Goal: Task Accomplishment & Management: Use online tool/utility

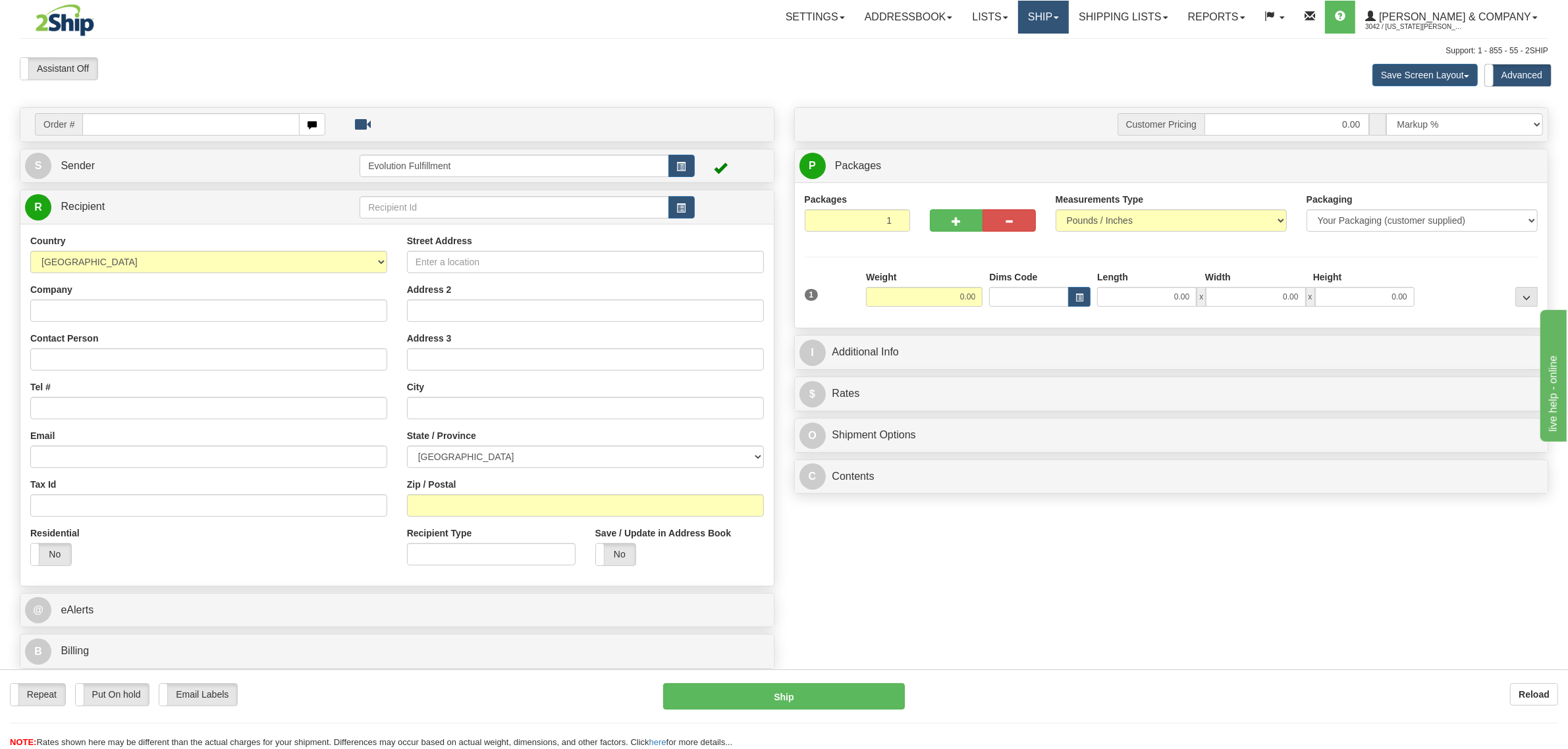
click at [1068, 27] on link "Ship" at bounding box center [1043, 17] width 51 height 33
click at [1055, 66] on span "OnHold / Order Queue" at bounding box center [1008, 63] width 93 height 10
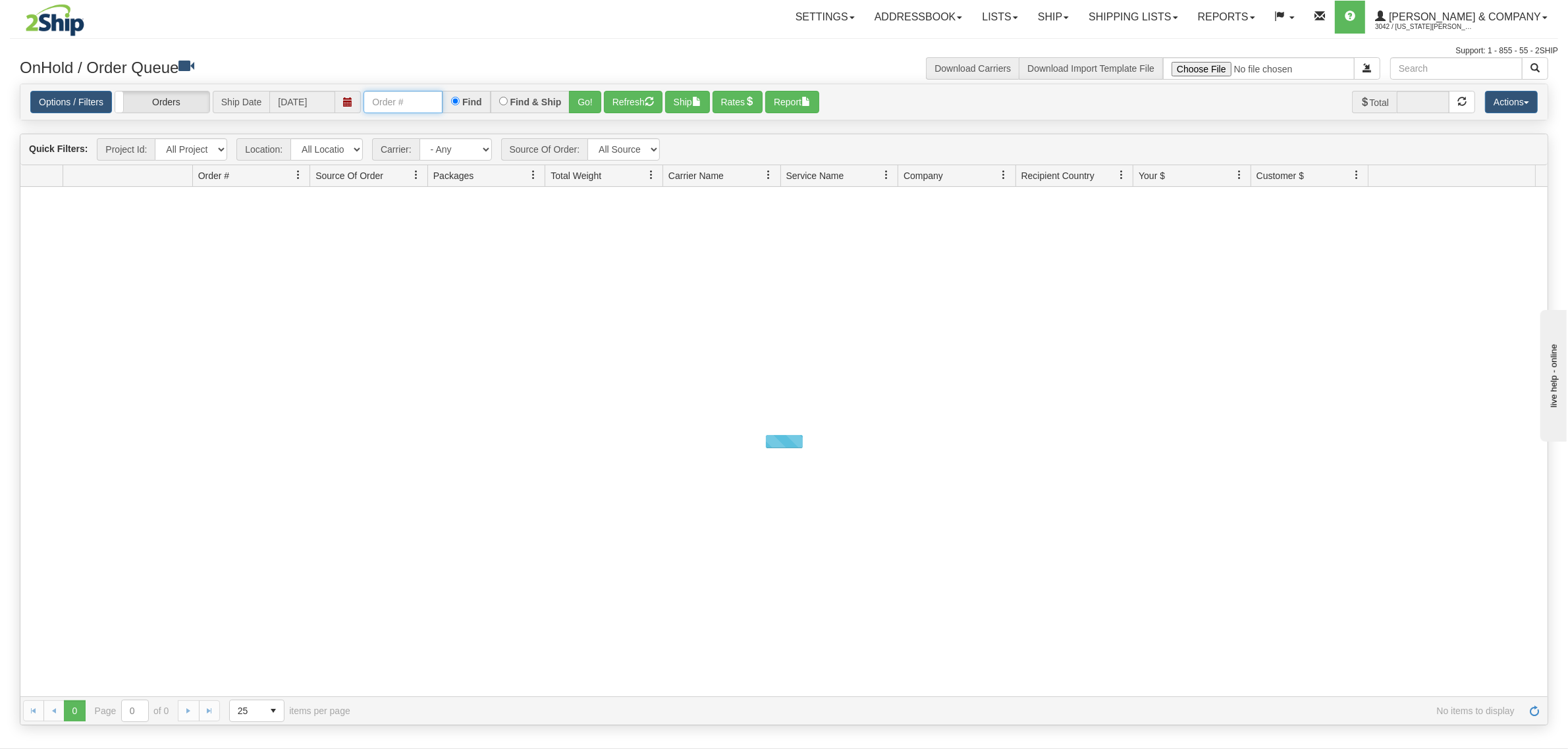
click at [412, 104] on input "text" at bounding box center [402, 101] width 79 height 22
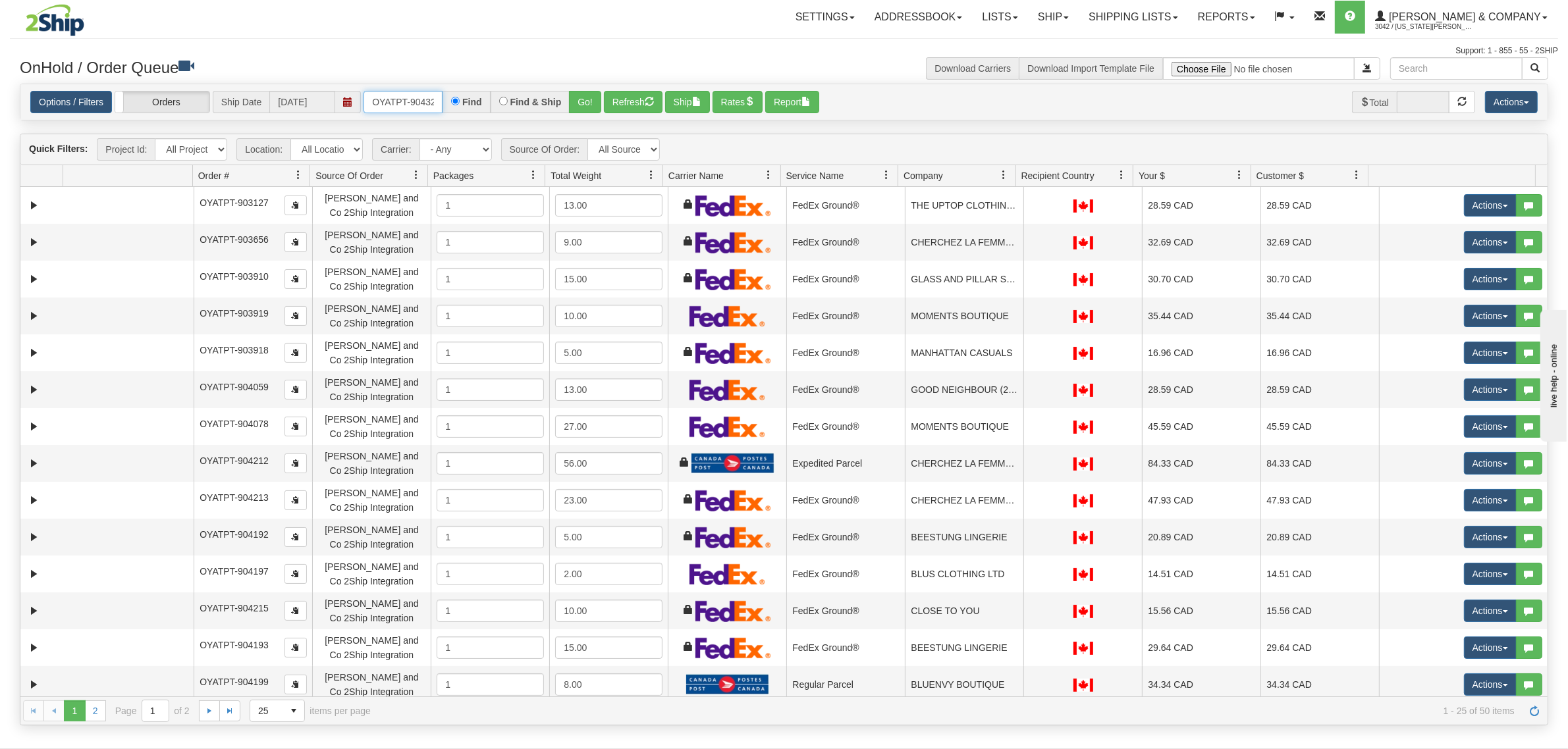
type input "OYATPT-904328"
click at [575, 109] on button "Go!" at bounding box center [585, 101] width 32 height 22
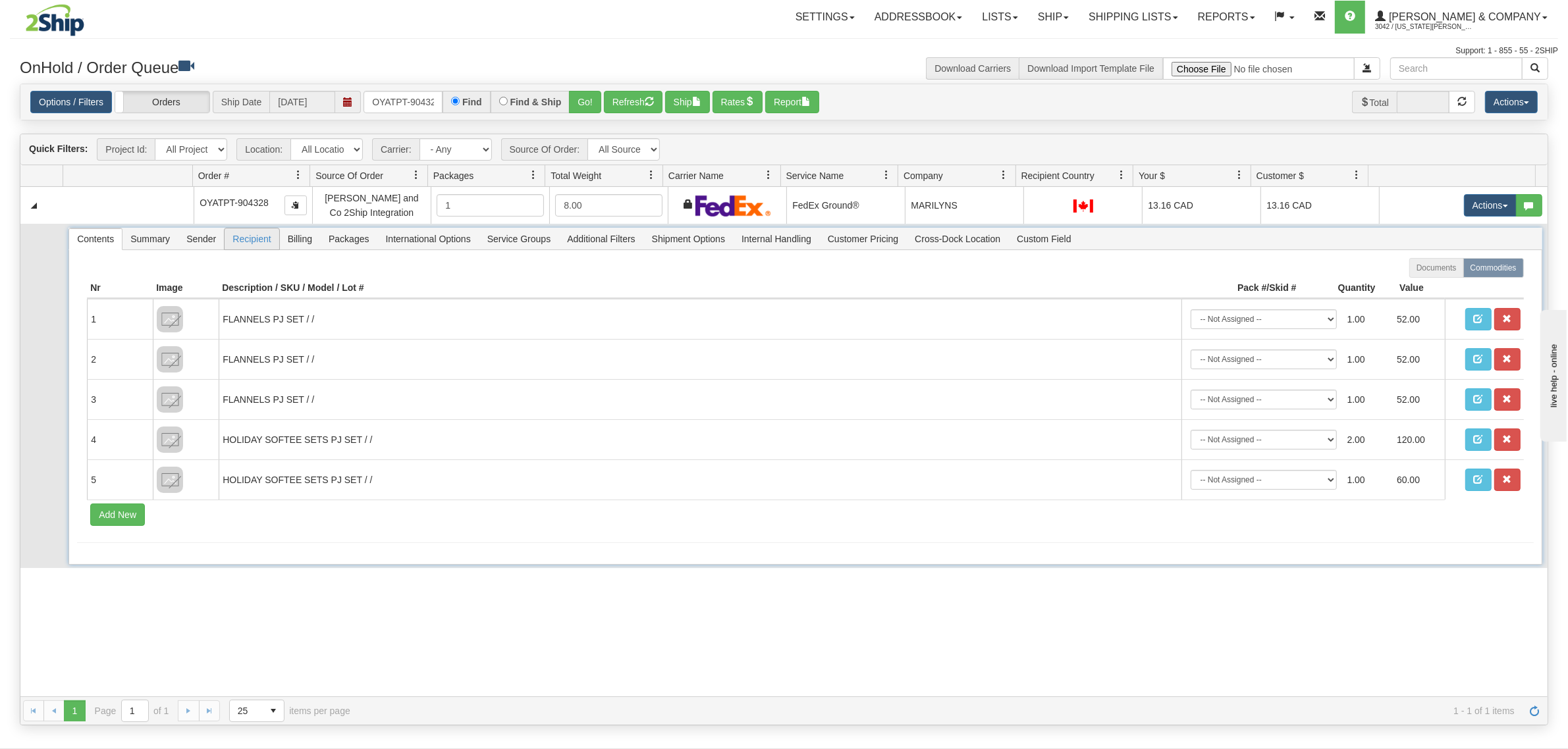
click at [250, 237] on span "Recipient" at bounding box center [252, 238] width 54 height 21
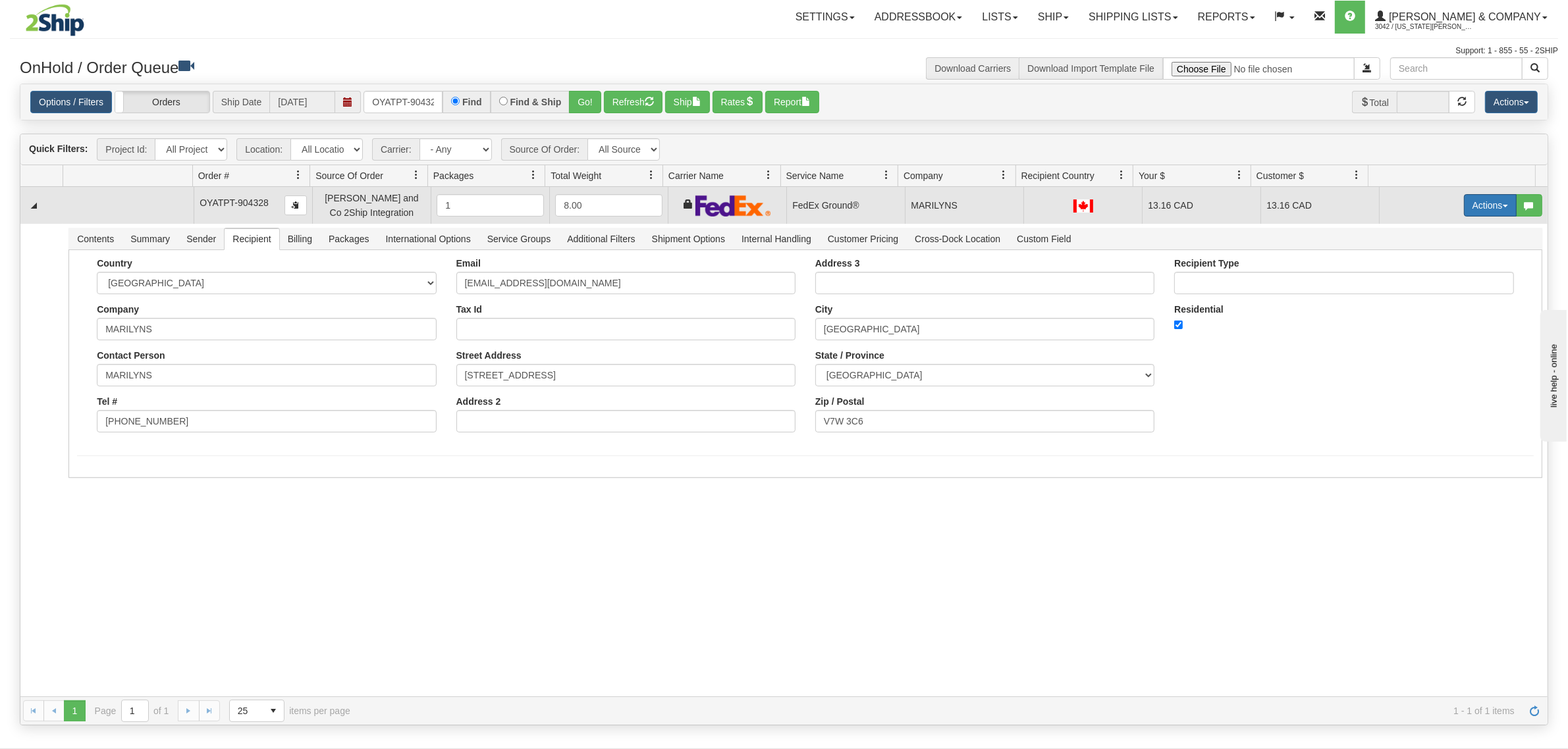
click at [1470, 204] on button "Actions" at bounding box center [1489, 205] width 52 height 22
click at [1423, 284] on span "Ship" at bounding box center [1437, 282] width 28 height 10
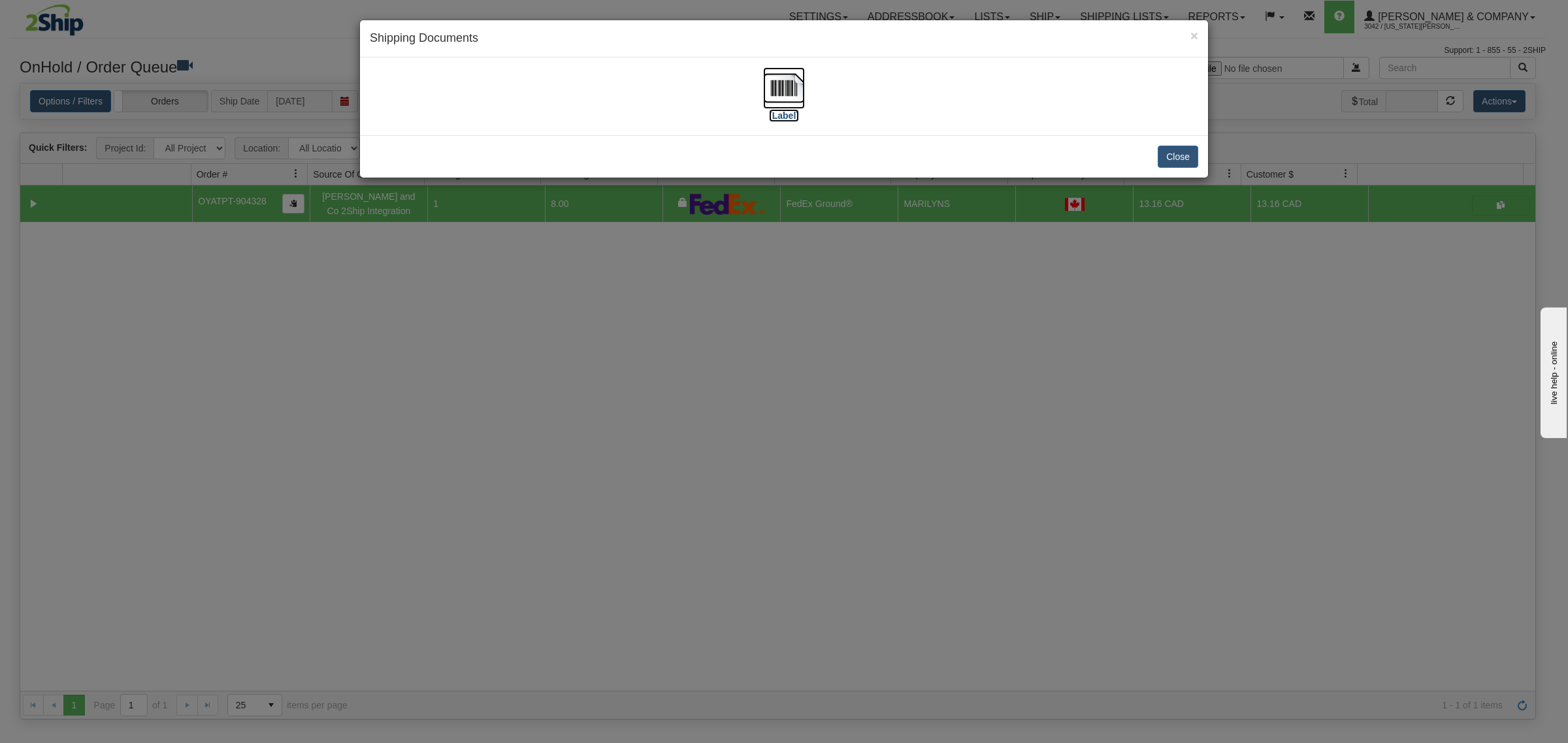
click at [781, 91] on img at bounding box center [784, 88] width 42 height 42
click at [1164, 161] on button "Close" at bounding box center [1178, 157] width 40 height 22
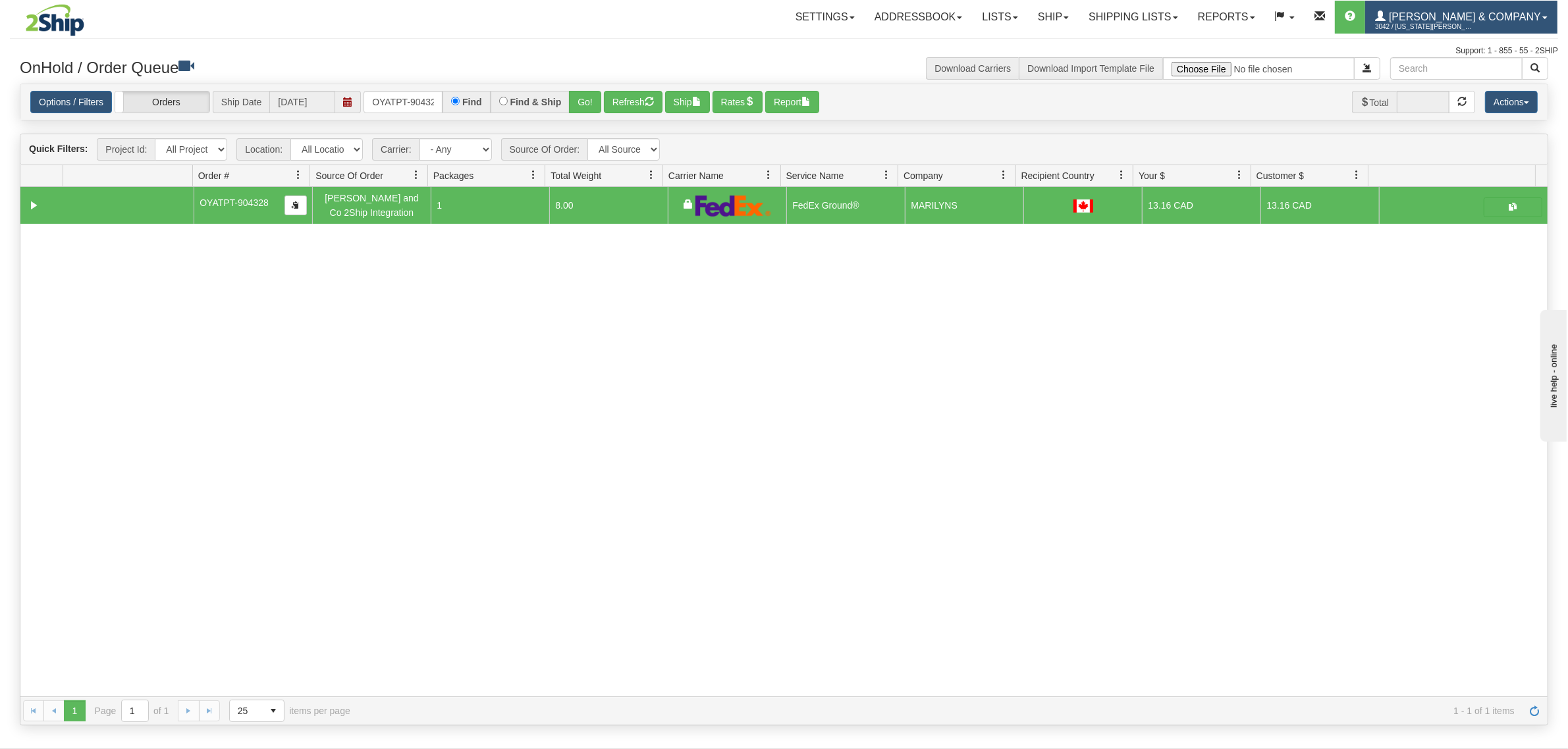
drag, startPoint x: 1436, startPoint y: 19, endPoint x: 1458, endPoint y: 30, distance: 24.6
click at [1385, 19] on span at bounding box center [1380, 16] width 10 height 10
click at [1475, 75] on span "LOG OUT" at bounding box center [1469, 80] width 41 height 10
